Goal: Find specific page/section: Find specific page/section

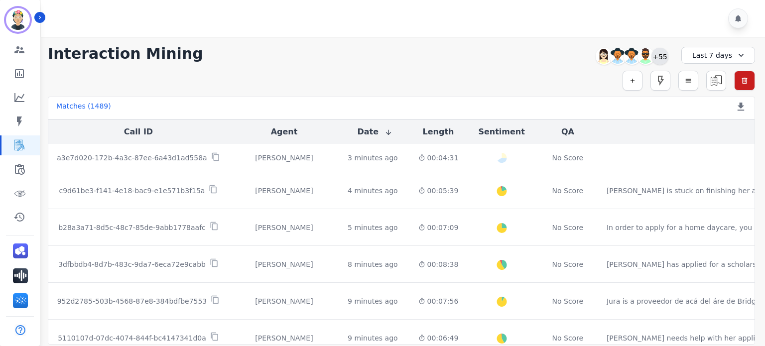
click at [660, 50] on div "+55" at bounding box center [659, 56] width 17 height 17
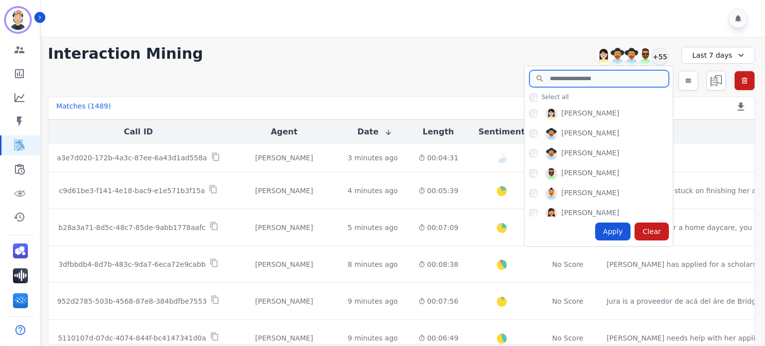
click at [626, 71] on input "search" at bounding box center [598, 78] width 139 height 17
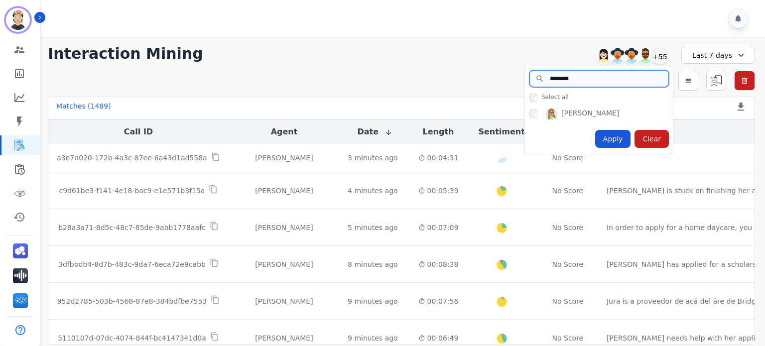
type input "********"
click at [534, 109] on div "[PERSON_NAME]" at bounding box center [600, 116] width 143 height 16
click at [608, 132] on div "Apply" at bounding box center [613, 139] width 36 height 18
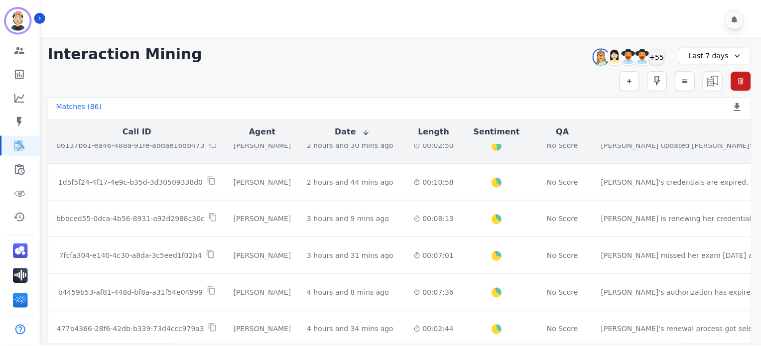
scroll to position [448, 0]
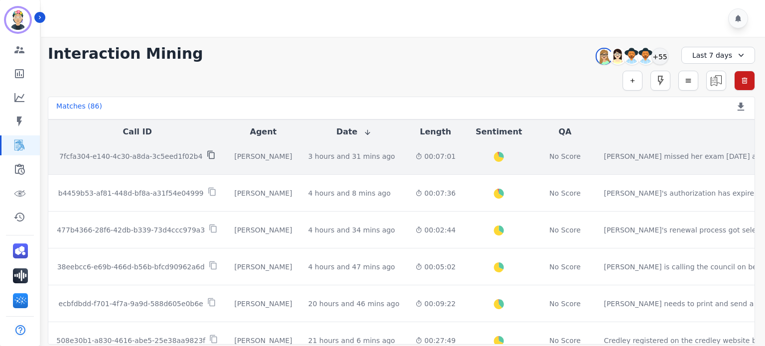
click at [207, 154] on icon at bounding box center [211, 154] width 9 height 9
click at [160, 151] on p "7fcfa304-e140-4c30-a8da-3c5eed1f02b4" at bounding box center [130, 156] width 143 height 10
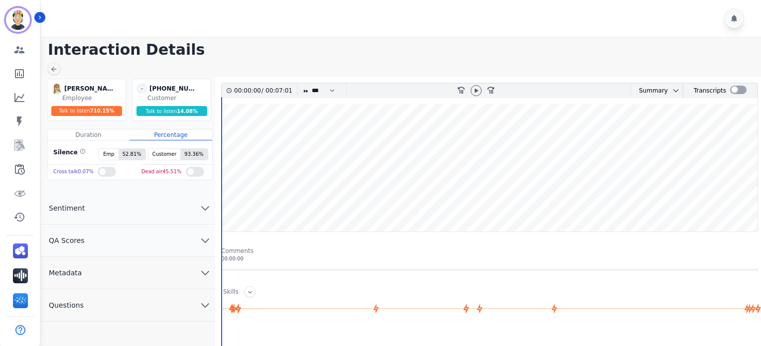
click at [478, 84] on div at bounding box center [476, 91] width 15 height 14
click at [478, 87] on icon at bounding box center [476, 91] width 8 height 8
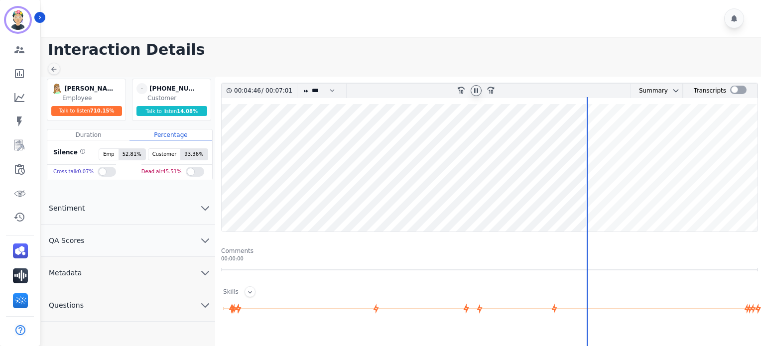
click at [477, 93] on icon at bounding box center [476, 91] width 8 height 8
click at [278, 196] on wave at bounding box center [490, 167] width 536 height 127
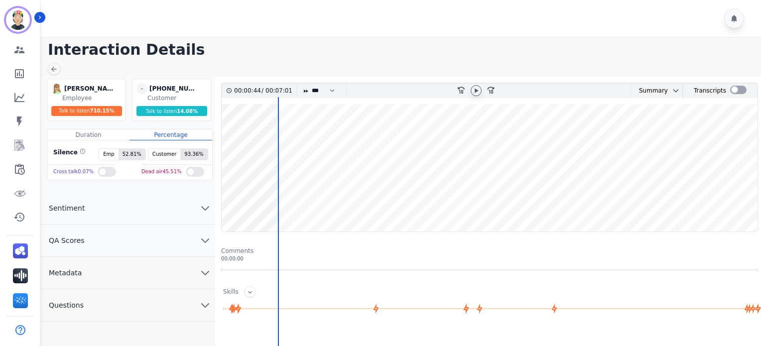
drag, startPoint x: 227, startPoint y: 192, endPoint x: 221, endPoint y: 195, distance: 6.7
click at [227, 192] on wave at bounding box center [490, 167] width 536 height 127
